Goal: Task Accomplishment & Management: Manage account settings

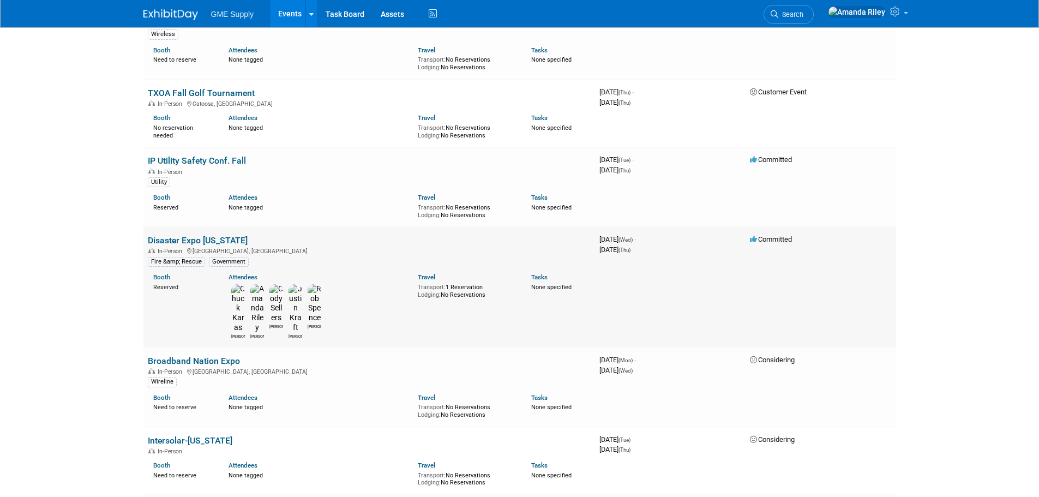
scroll to position [382, 0]
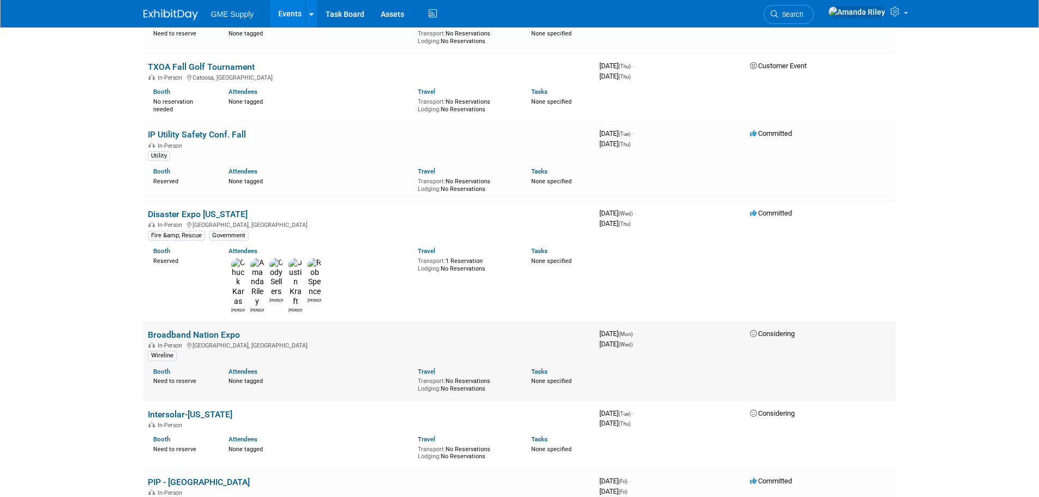
click at [230, 329] on link "Broadband Nation Expo" at bounding box center [194, 334] width 92 height 10
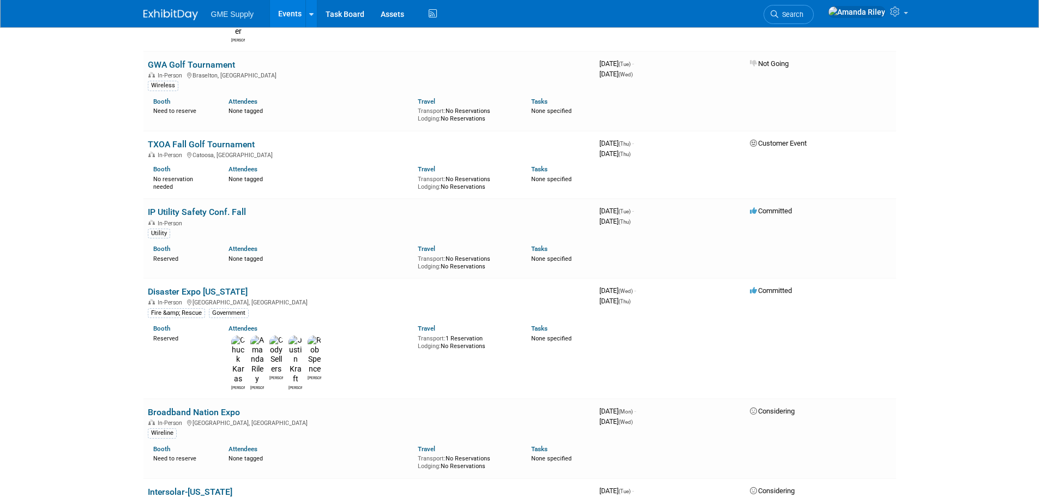
scroll to position [297, 0]
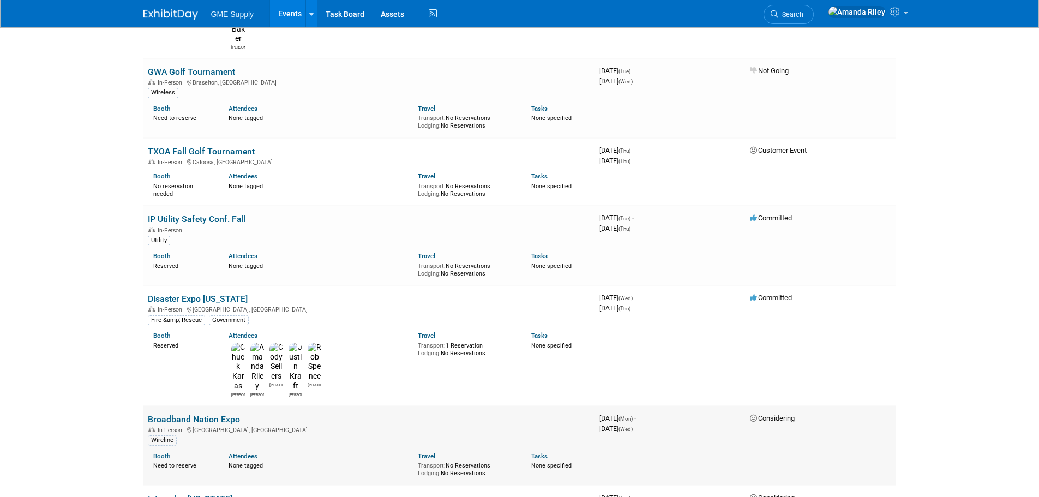
click at [197, 414] on link "Broadband Nation Expo" at bounding box center [194, 419] width 92 height 10
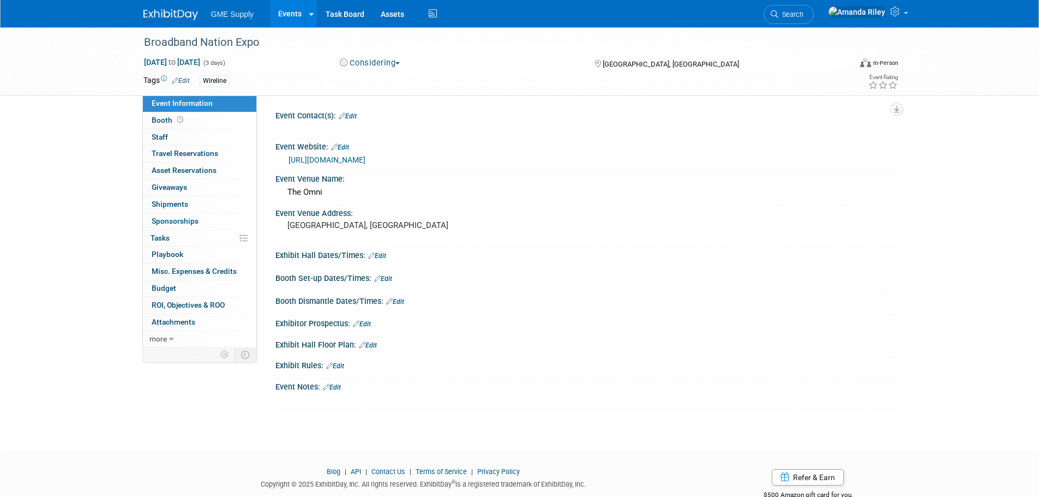
click at [376, 70] on div "[DATE] to [DATE] (3 days) [DATE] to [DATE] Considering Committed Considering No…" at bounding box center [521, 65] width 772 height 16
click at [388, 69] on div "[DATE] to [DATE] (3 days) [DATE] to [DATE] Considering Committed Considering No…" at bounding box center [521, 65] width 772 height 16
drag, startPoint x: 389, startPoint y: 63, endPoint x: 381, endPoint y: 43, distance: 21.3
click at [384, 49] on div "Broadband Nation Expo [DATE] to [DATE] (3 days) [DATE] to [DATE] Considering Co…" at bounding box center [519, 61] width 769 height 68
drag, startPoint x: 403, startPoint y: 43, endPoint x: 420, endPoint y: 72, distance: 33.8
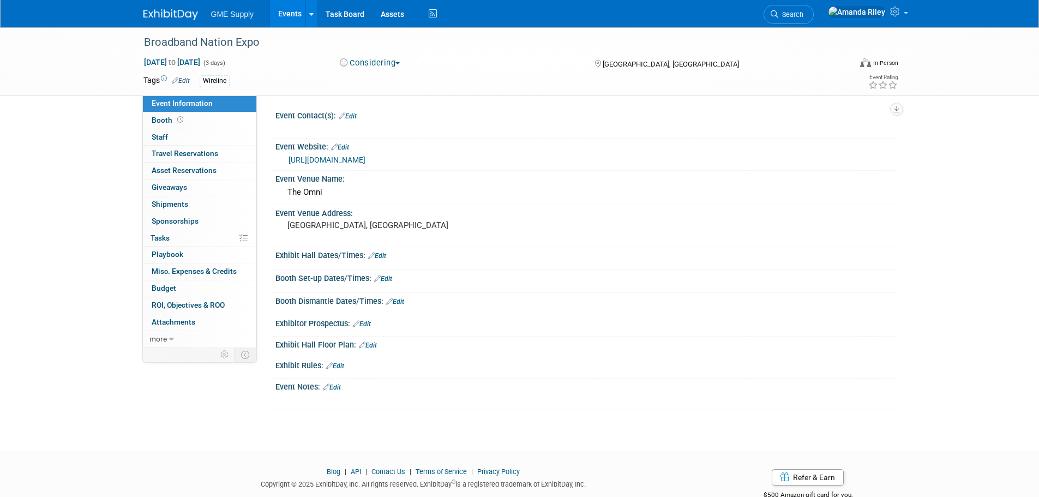
click at [404, 48] on div "Broadband Nation Expo" at bounding box center [487, 43] width 694 height 20
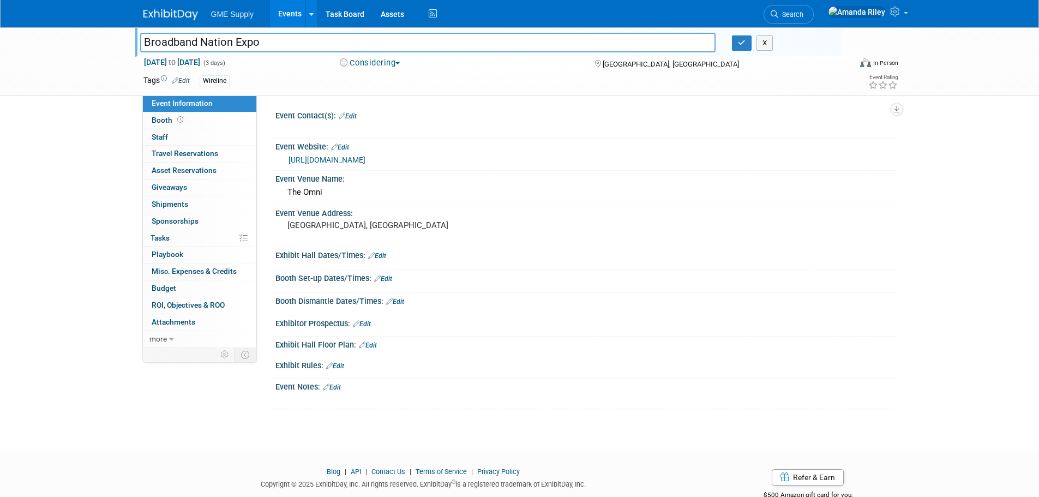
click at [400, 63] on span "button" at bounding box center [397, 63] width 4 height 2
click at [392, 107] on link "Not Going" at bounding box center [381, 111] width 89 height 15
click at [739, 46] on icon "button" at bounding box center [742, 42] width 8 height 7
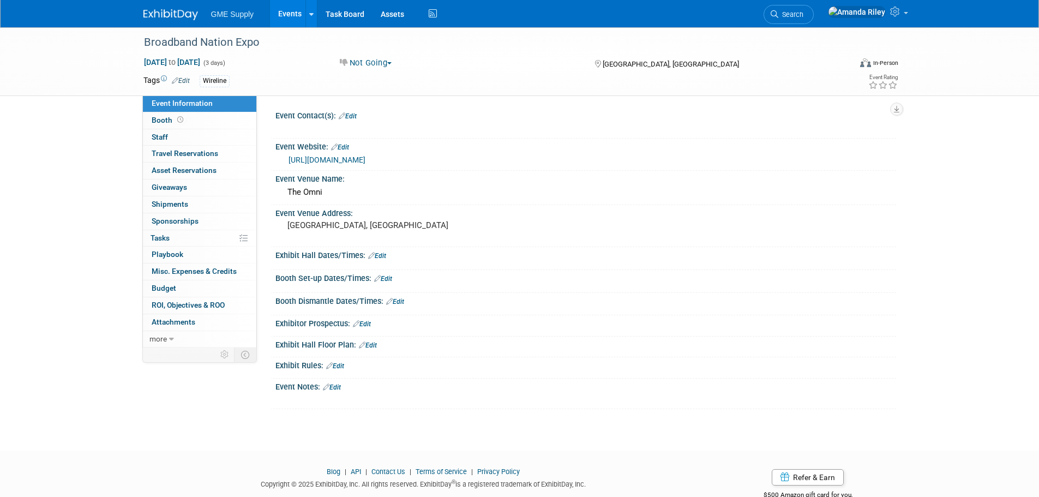
click at [464, 84] on div "Wireline" at bounding box center [485, 81] width 570 height 12
click at [147, 10] on img at bounding box center [170, 14] width 55 height 11
